Goal: Complete application form

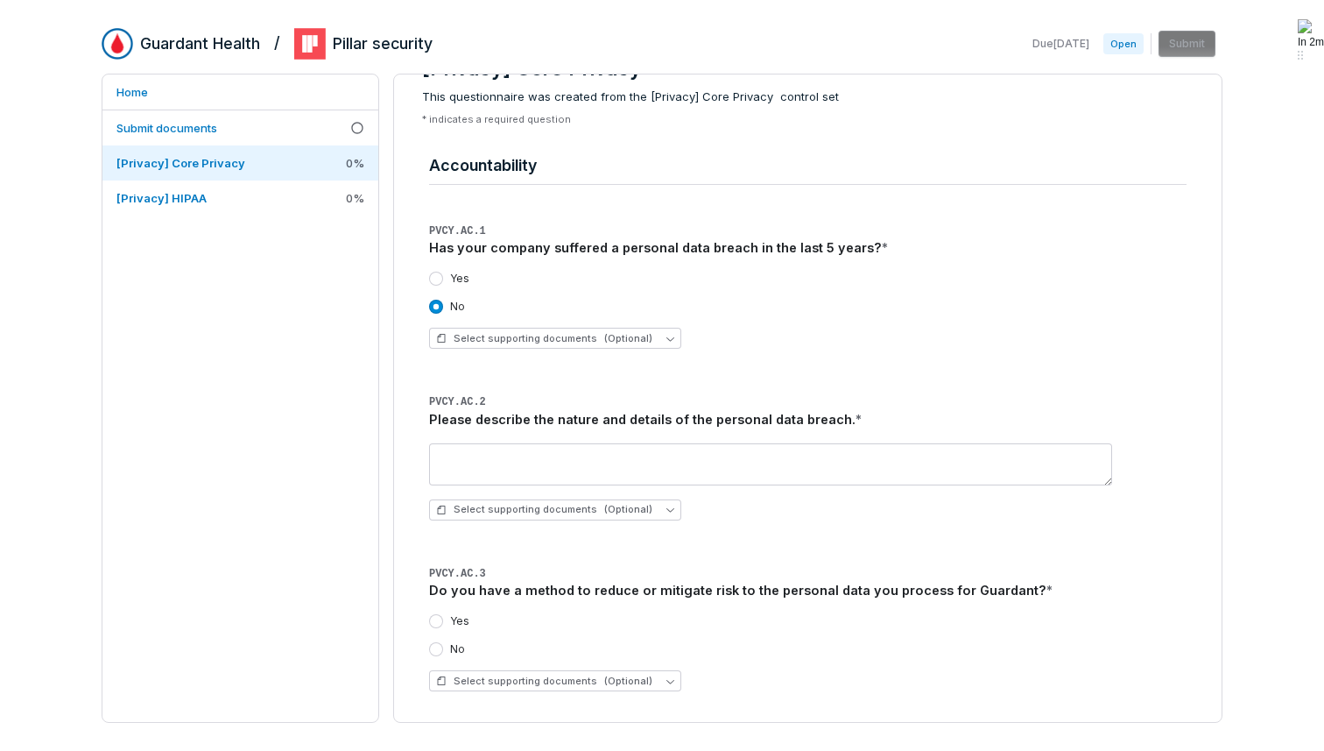
scroll to position [50, 0]
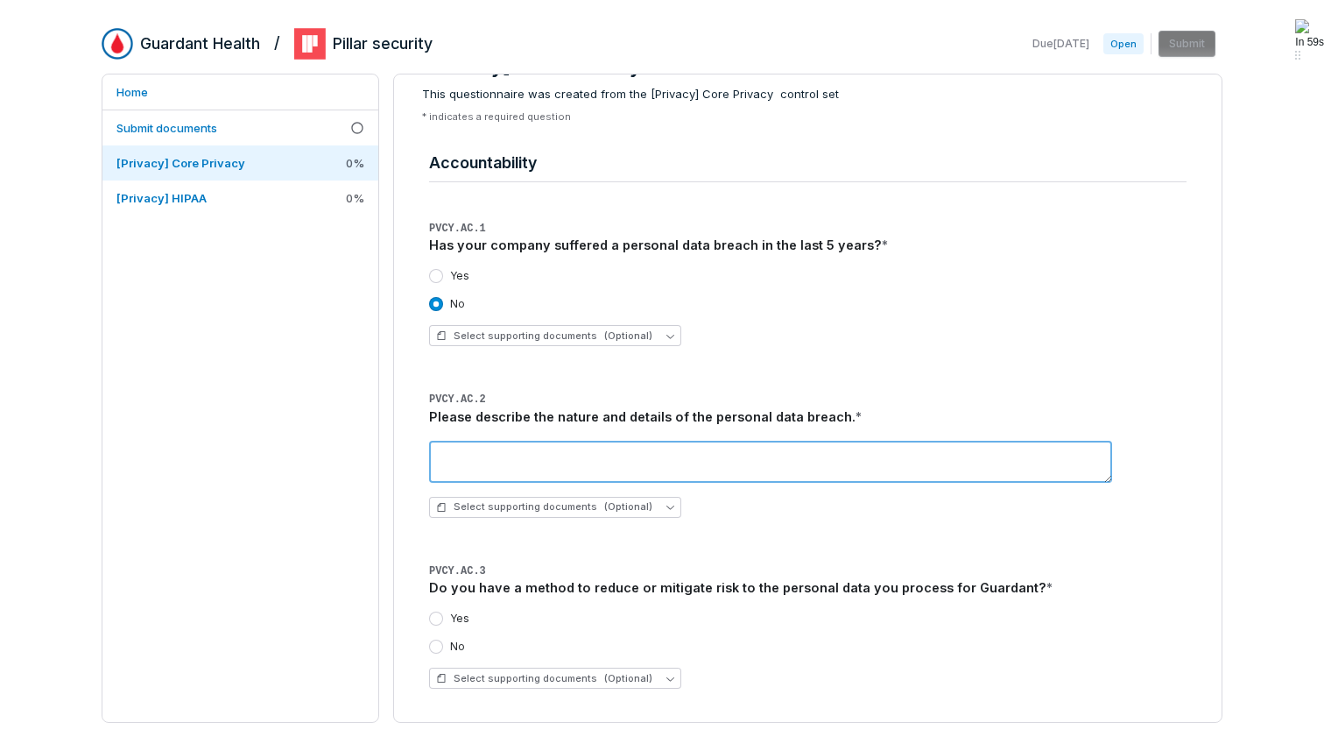
click at [589, 457] on textarea at bounding box center [770, 462] width 683 height 42
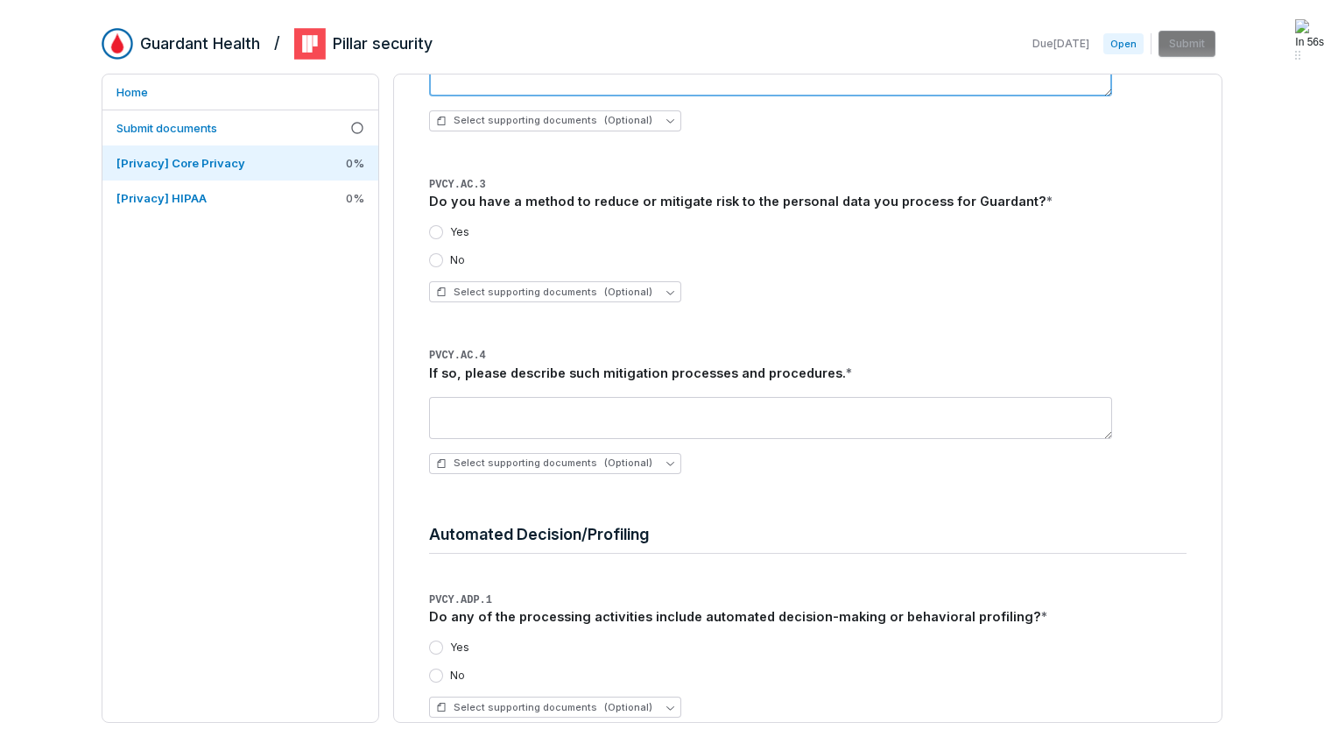
scroll to position [421, 0]
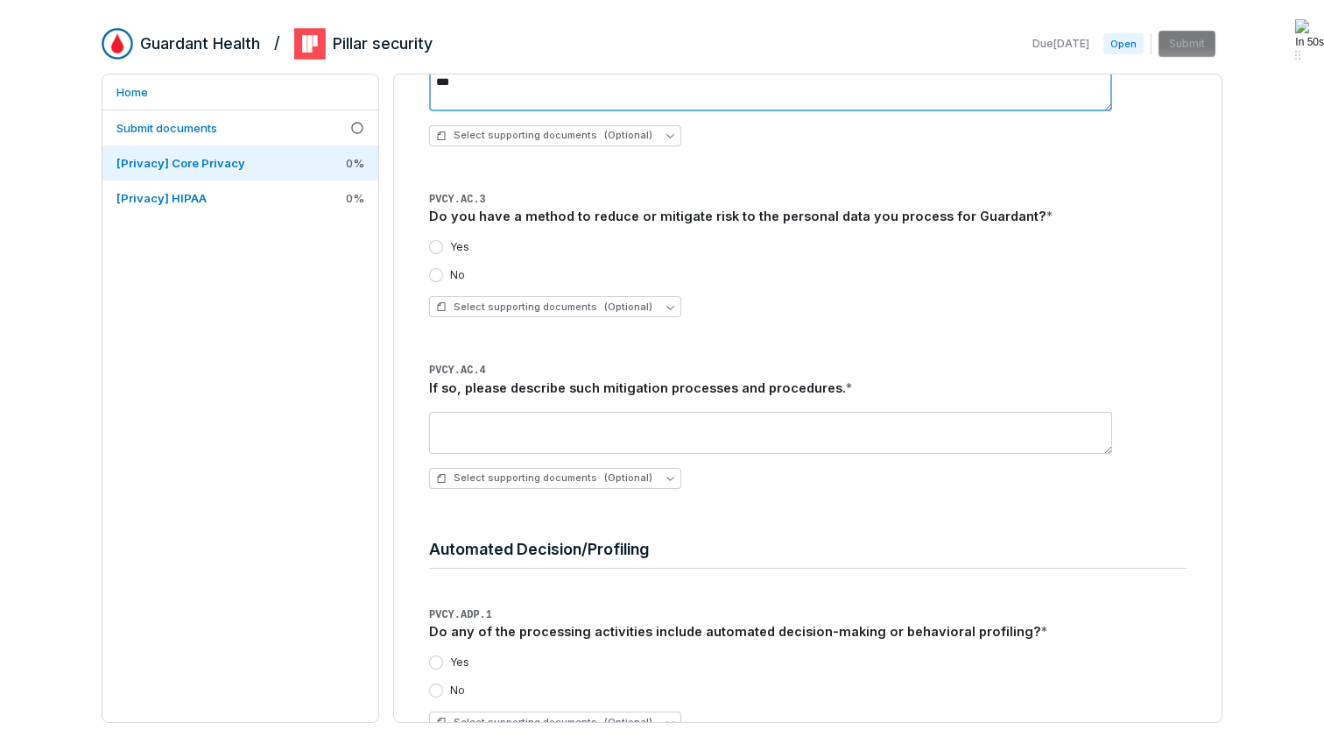
type textarea "***"
click at [830, 319] on div "Yes No Select supporting documents (Optional)" at bounding box center [808, 278] width 758 height 105
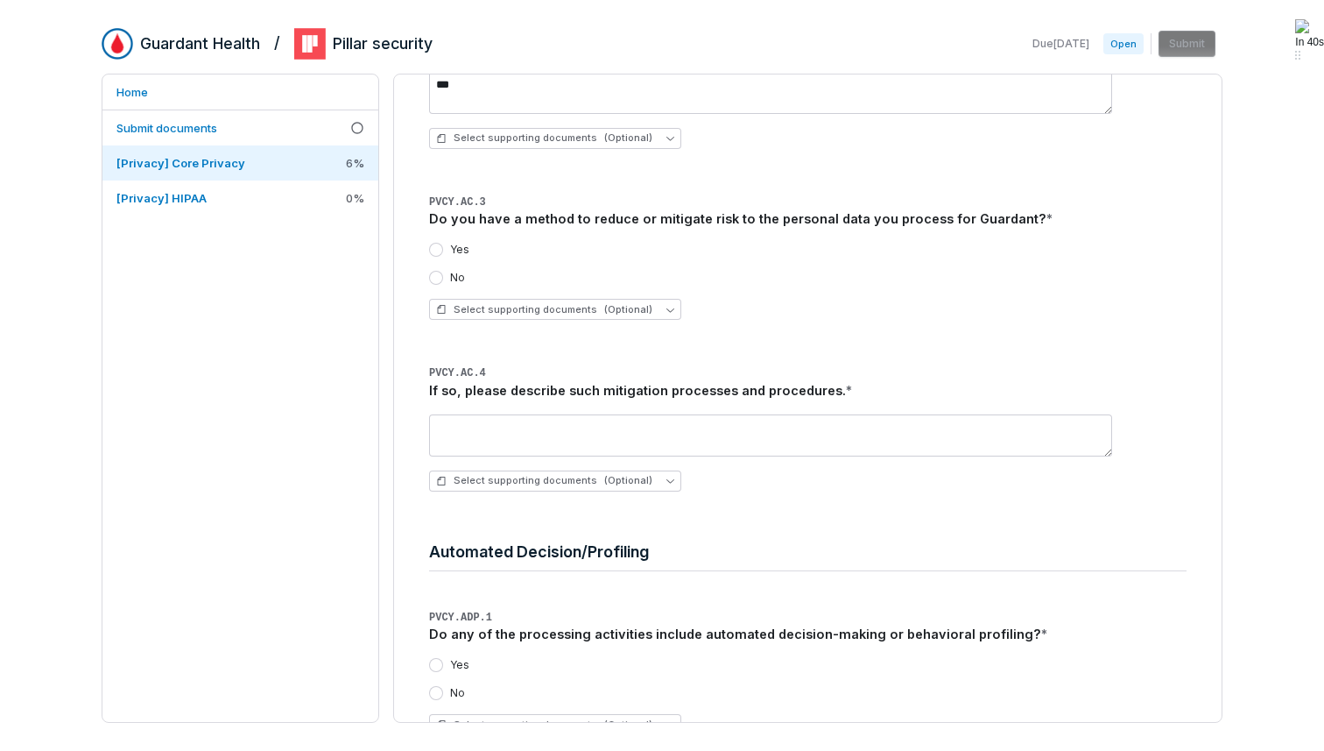
click at [434, 248] on button "Yes" at bounding box center [436, 250] width 14 height 14
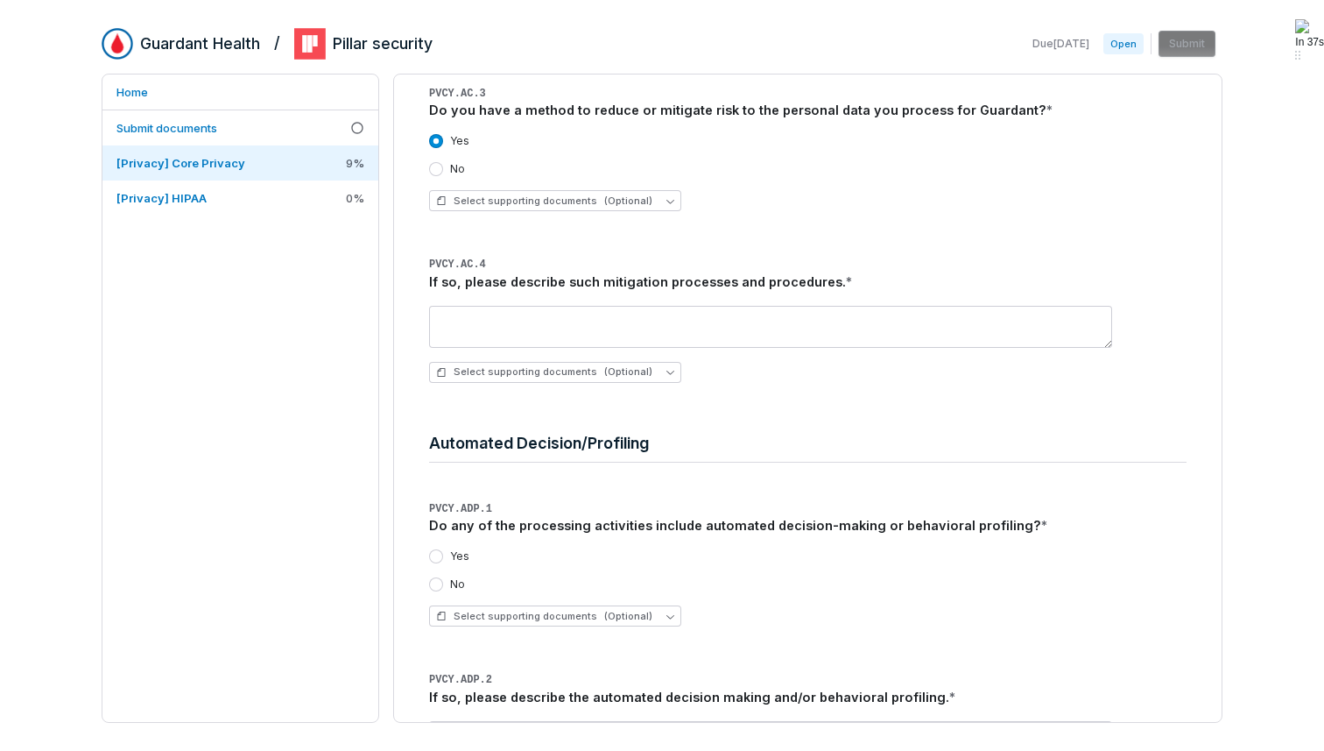
scroll to position [529, 0]
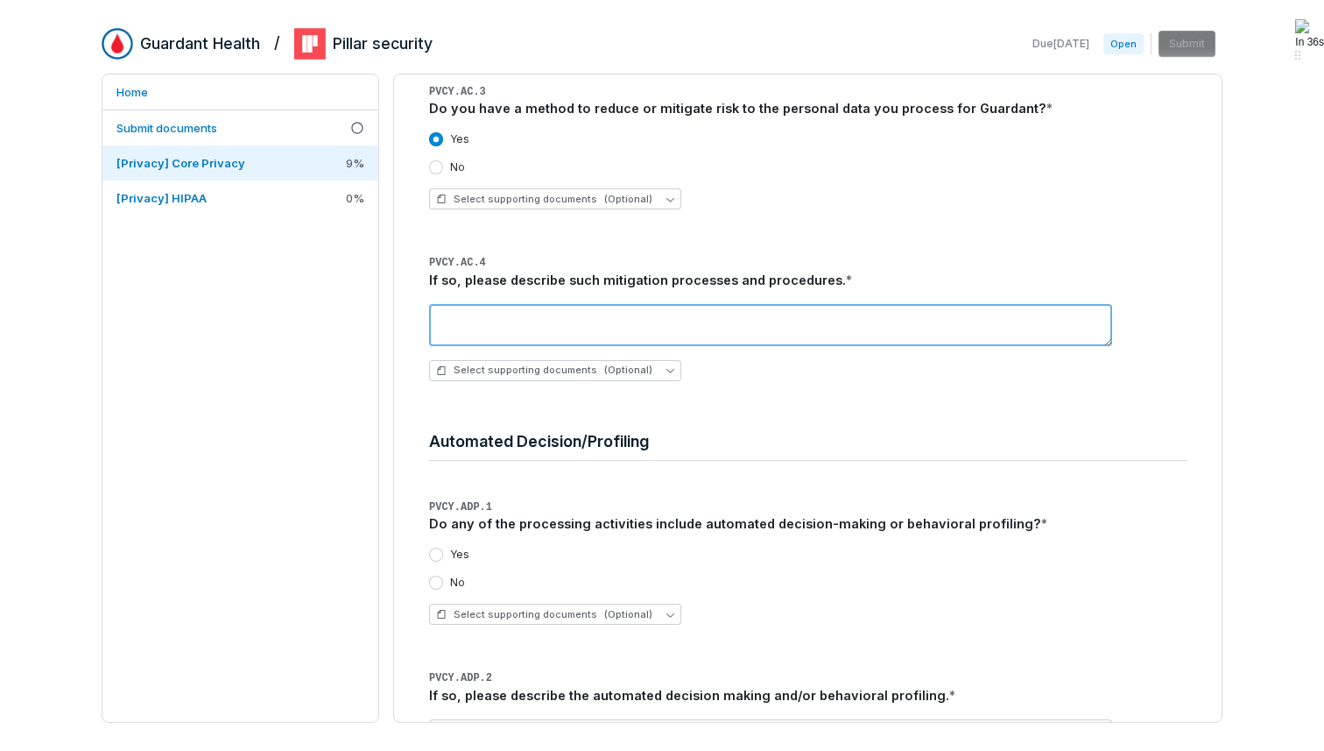
click at [674, 319] on textarea at bounding box center [770, 325] width 683 height 42
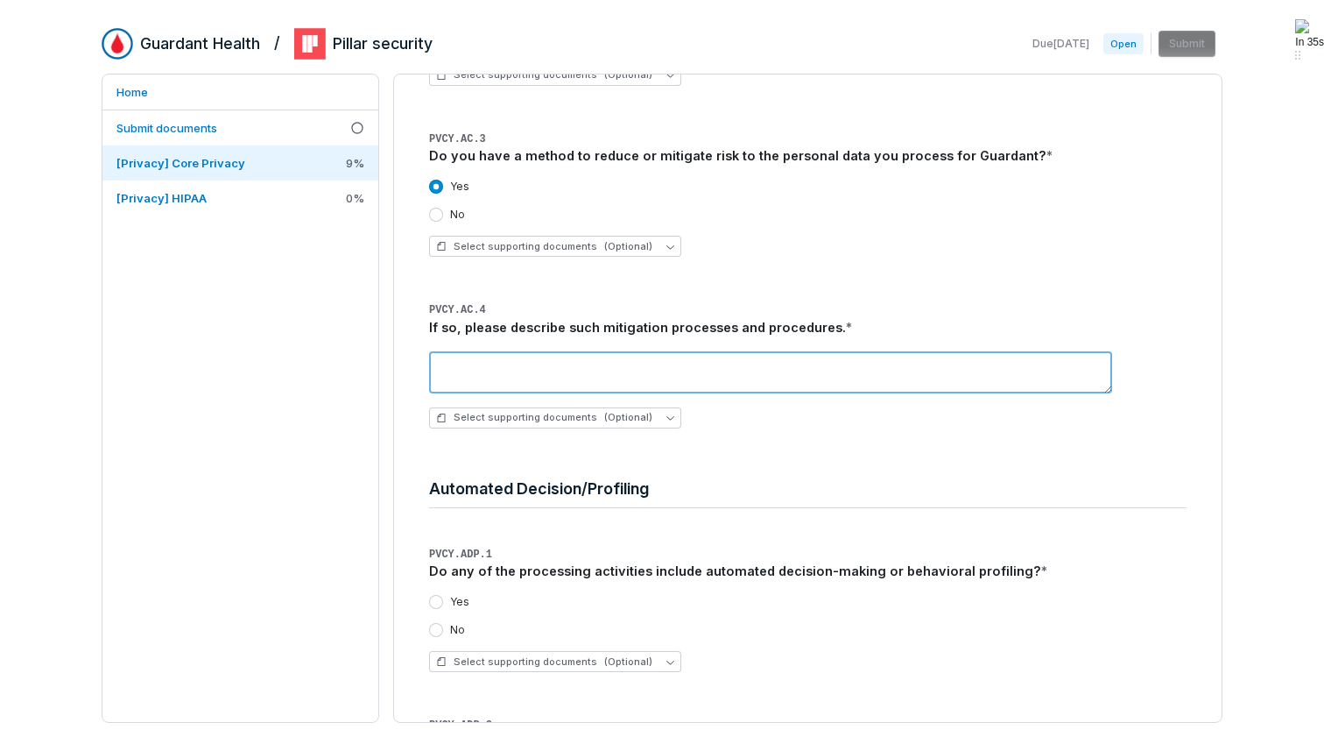
scroll to position [481, 0]
type textarea "**********"
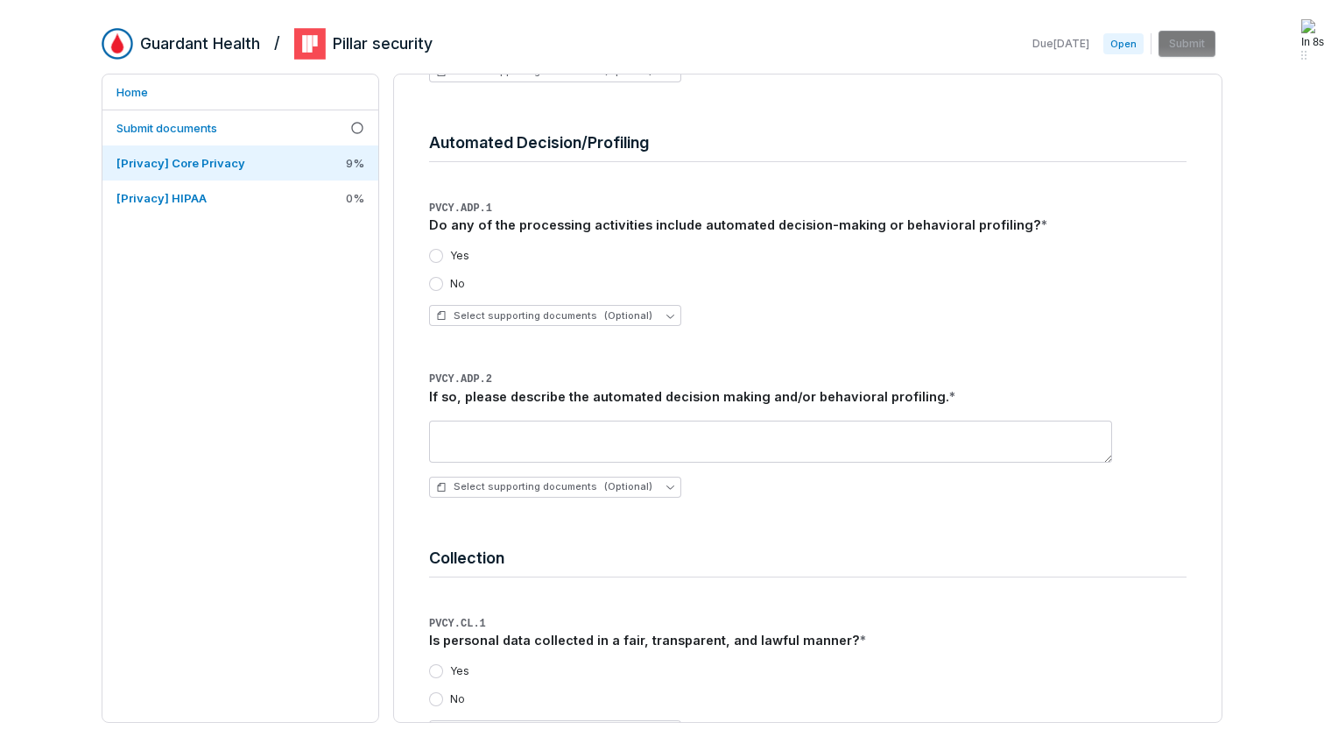
scroll to position [840, 0]
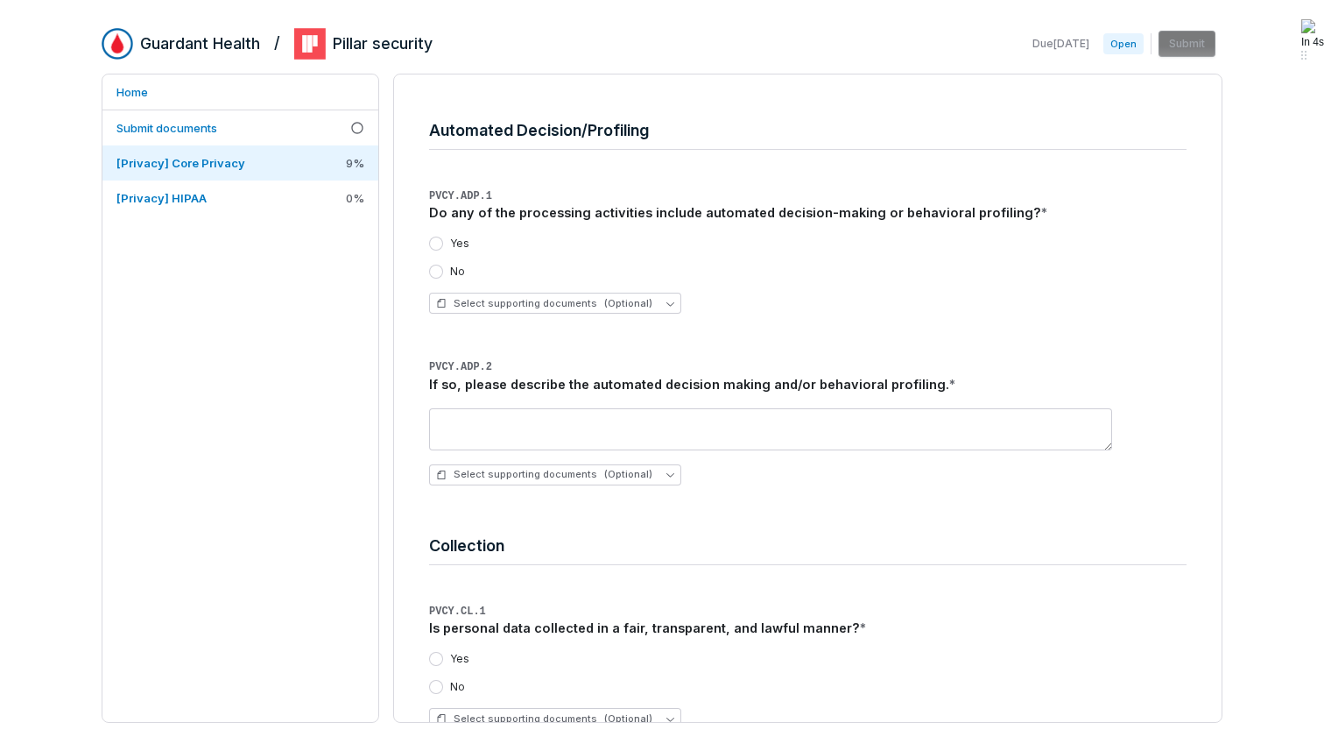
click at [434, 273] on button "No" at bounding box center [436, 272] width 14 height 14
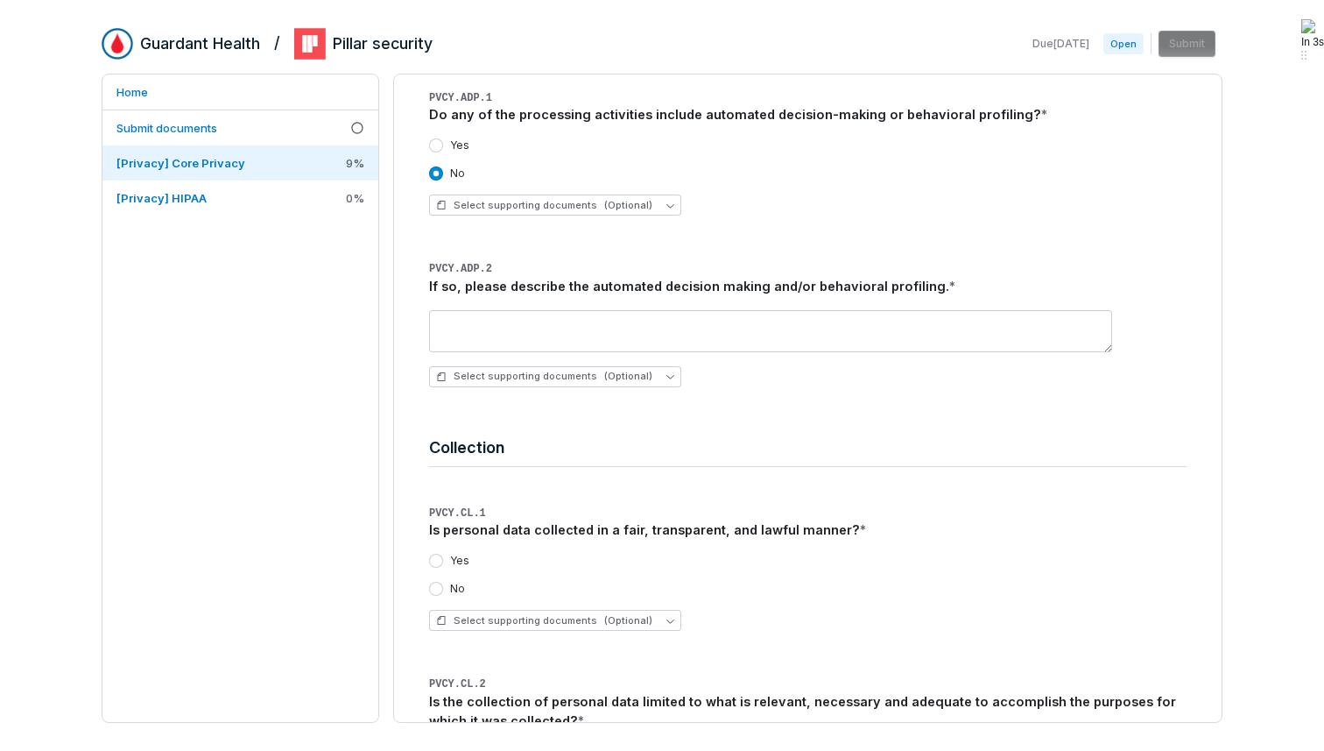
scroll to position [953, 0]
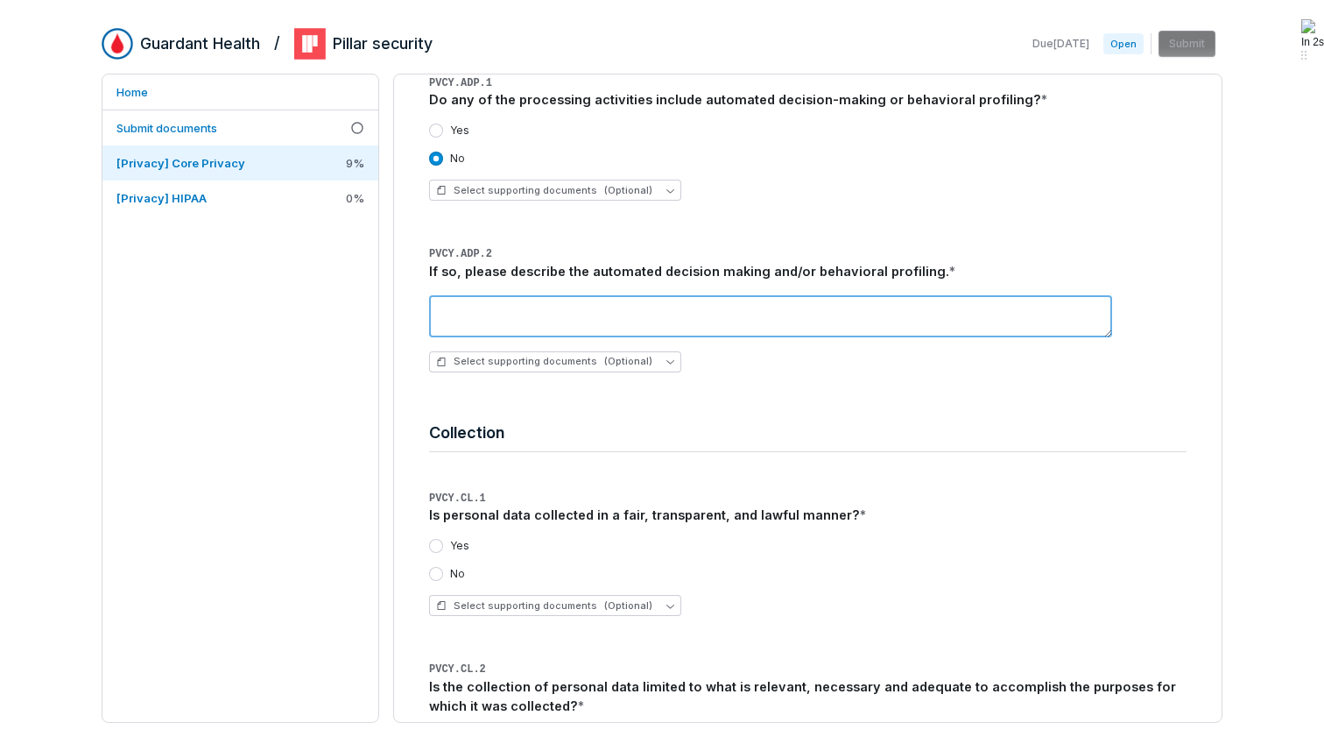
click at [598, 303] on textarea at bounding box center [770, 316] width 683 height 42
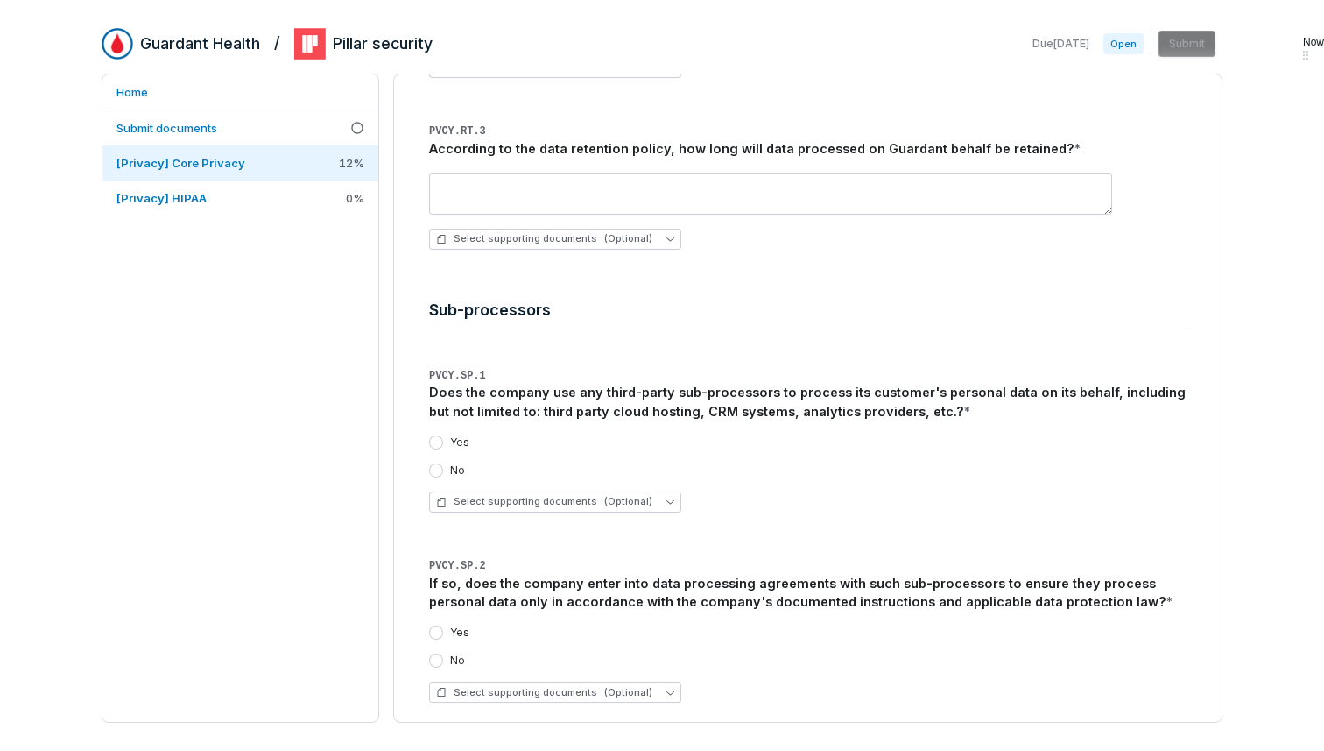
scroll to position [6702, 0]
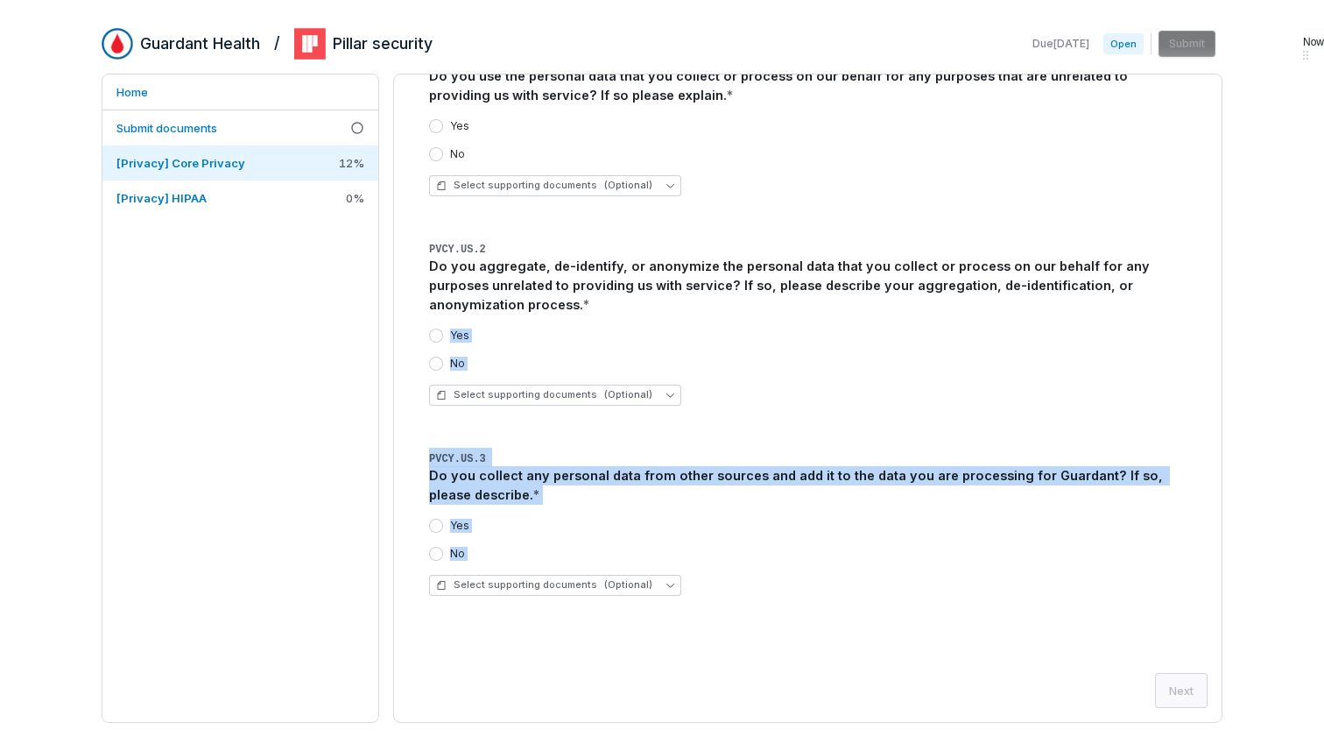
drag, startPoint x: 630, startPoint y: 642, endPoint x: 458, endPoint y: 314, distance: 369.9
click at [458, 314] on div "[Privacy] Core Privacy This questionnaire was created from the [Privacy] Core P…" at bounding box center [808, 397] width 828 height 647
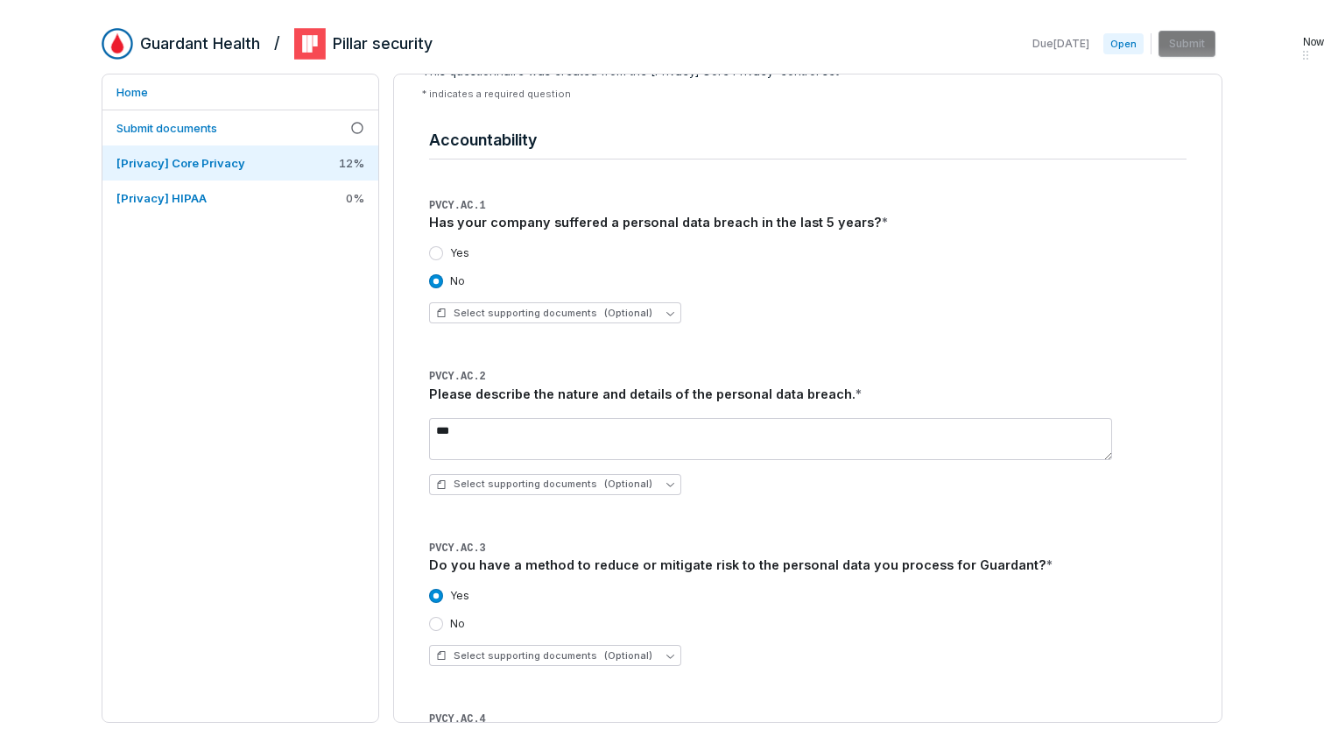
scroll to position [0, 0]
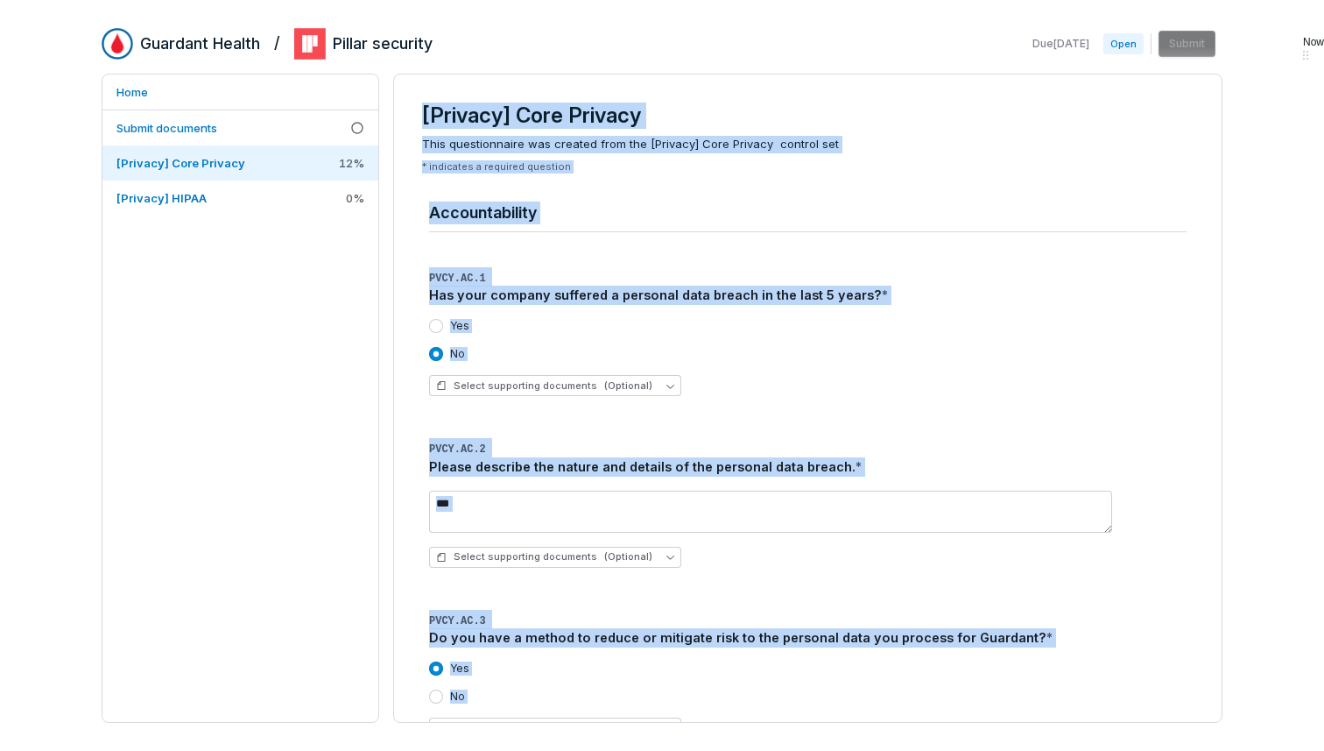
click at [423, 113] on h3 "[Privacy] Core Privacy" at bounding box center [808, 115] width 772 height 26
copy div "[Privacy] Core Privacy This questionnaire was created from the [Privacy] Core P…"
